Goal: Information Seeking & Learning: Learn about a topic

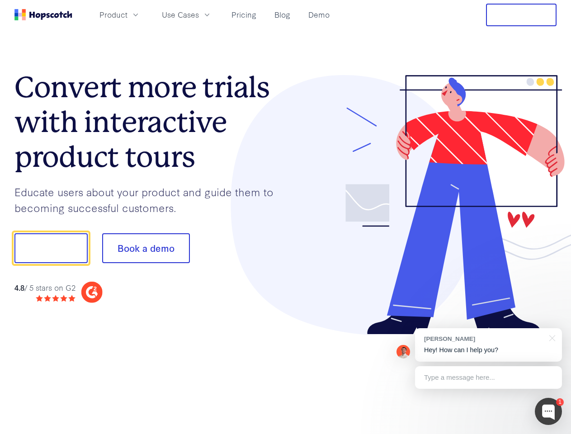
click at [286, 217] on div at bounding box center [421, 205] width 271 height 260
click at [127, 14] on span "Product" at bounding box center [113, 14] width 28 height 11
click at [199, 14] on span "Use Cases" at bounding box center [180, 14] width 37 height 11
click at [521, 15] on button "Free Trial" at bounding box center [521, 15] width 70 height 23
click at [51, 248] on button "Show me!" at bounding box center [50, 248] width 73 height 30
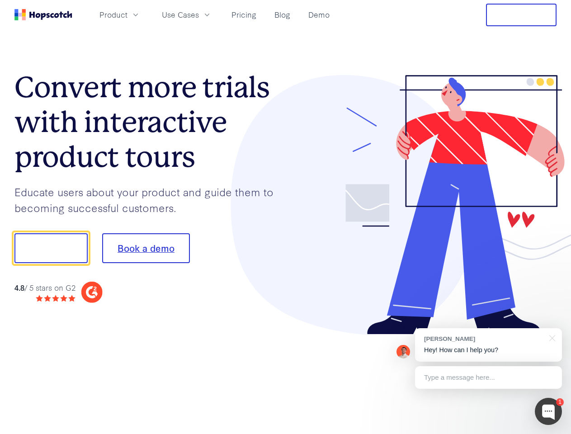
click at [145, 248] on button "Book a demo" at bounding box center [146, 248] width 88 height 30
click at [548, 411] on div at bounding box center [547, 411] width 27 height 27
click at [488, 345] on div "[PERSON_NAME] Hey! How can I help you?" at bounding box center [488, 344] width 147 height 33
click at [550, 337] on div at bounding box center [476, 307] width 169 height 180
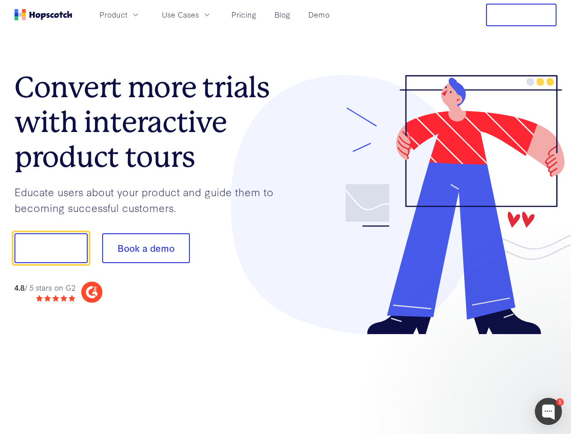
click at [488, 377] on div at bounding box center [476, 307] width 169 height 180
